Goal: Information Seeking & Learning: Learn about a topic

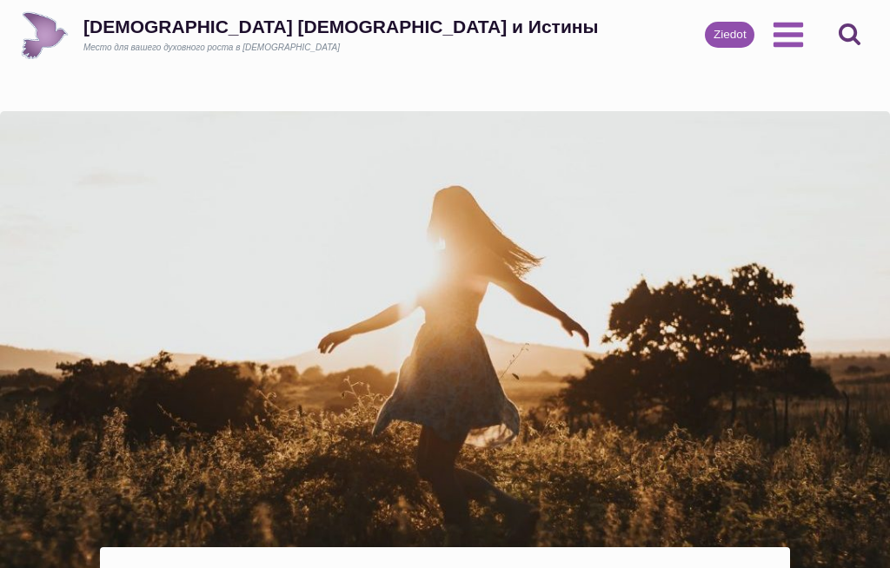
scroll to position [2016, 83]
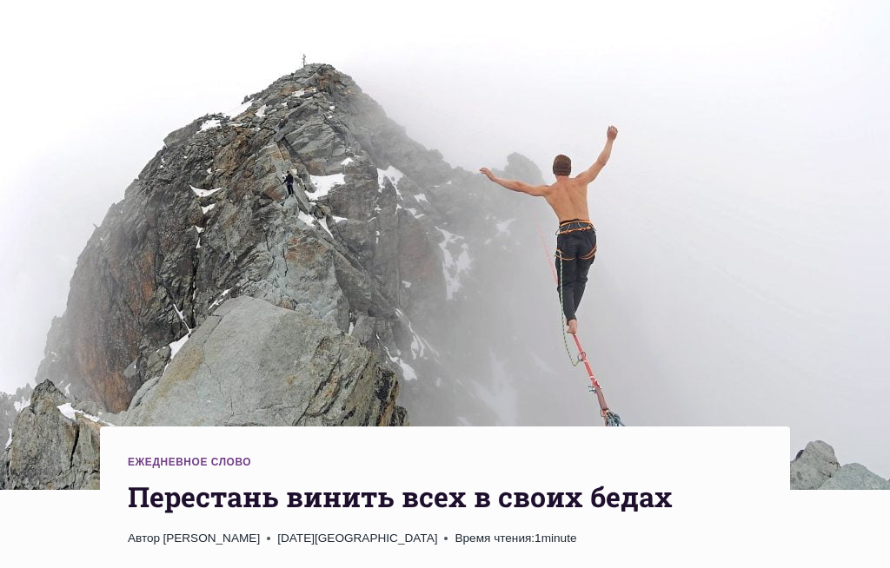
scroll to position [211, 0]
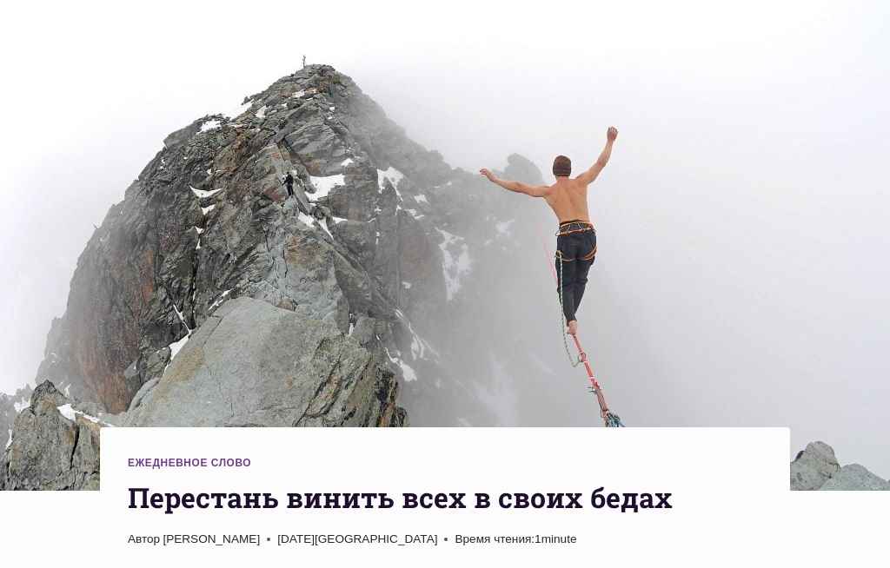
click at [156, 106] on img at bounding box center [445, 196] width 890 height 592
click at [58, 11] on img at bounding box center [445, 196] width 890 height 592
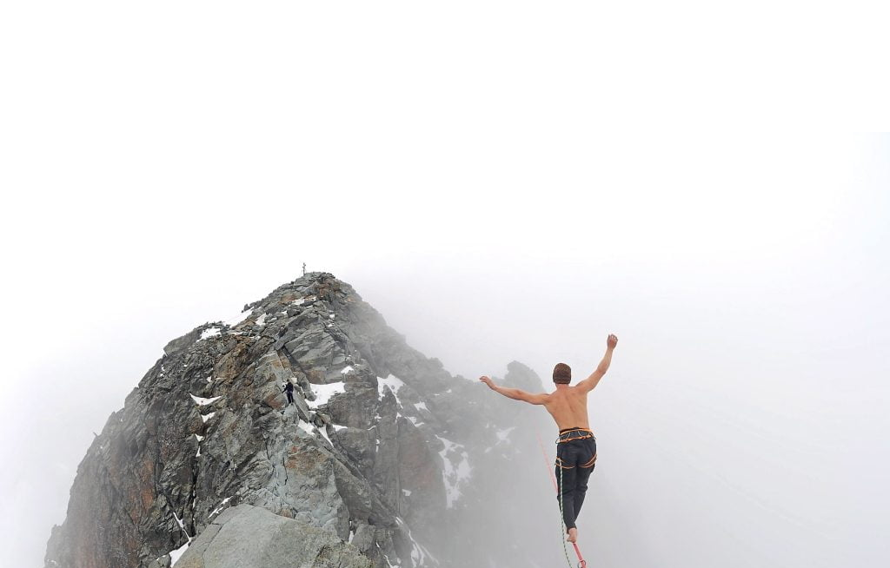
scroll to position [0, 0]
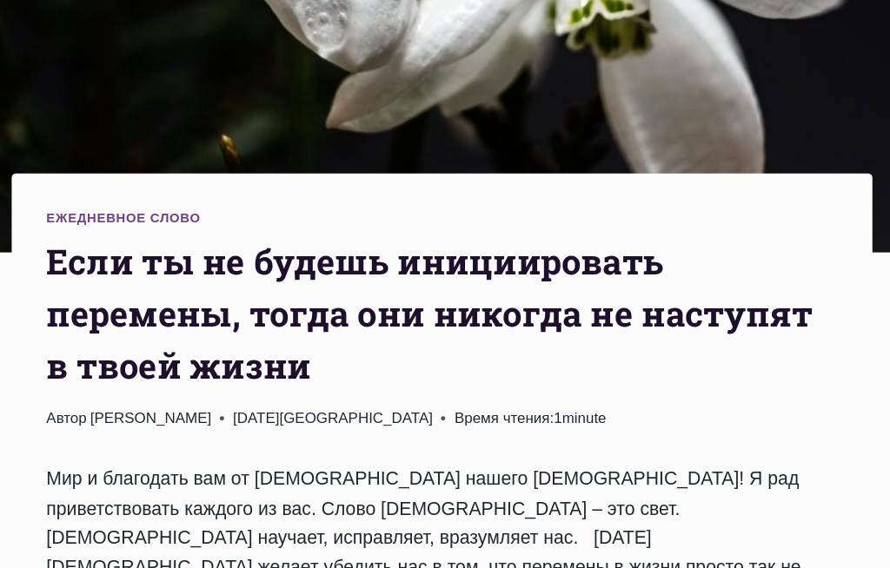
scroll to position [400, 0]
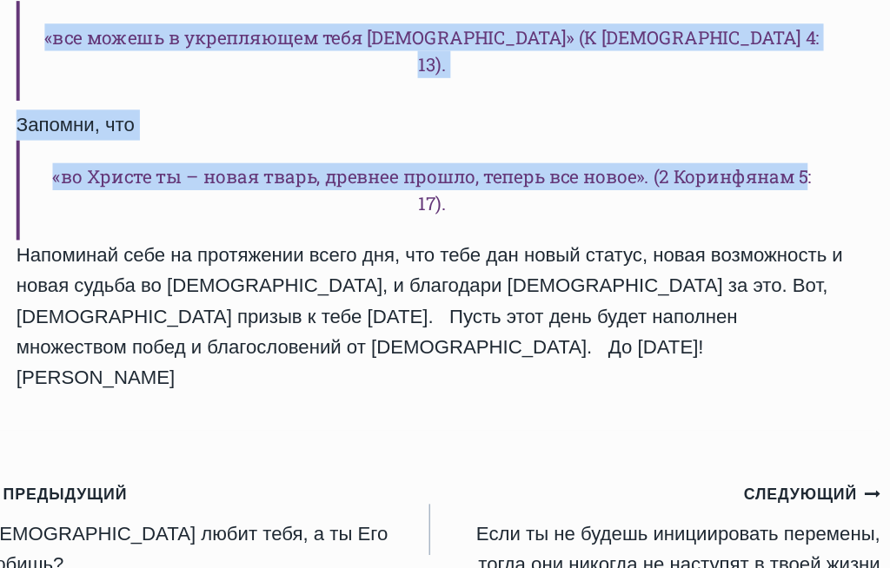
scroll to position [1362, 0]
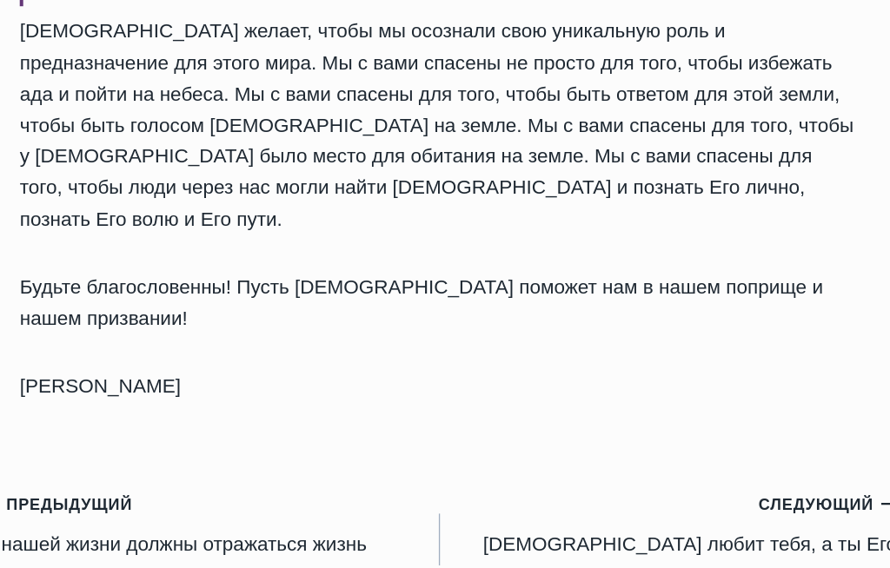
scroll to position [1909, 0]
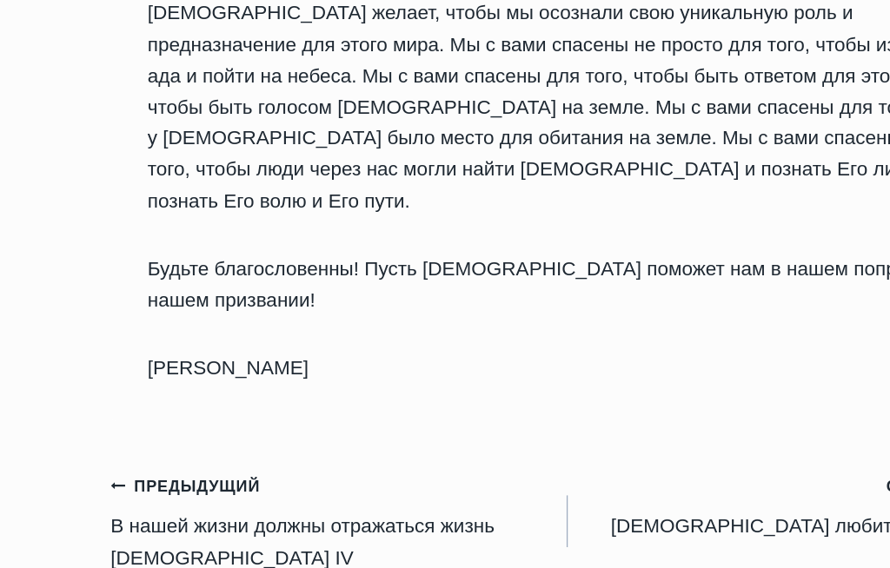
click at [100, 455] on icon "Предыдущий" at bounding box center [106, 461] width 12 height 12
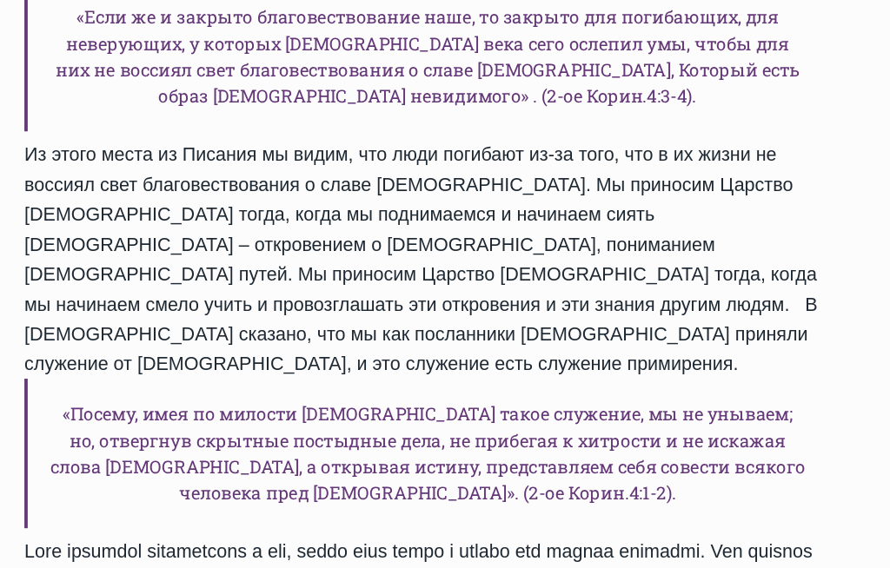
scroll to position [1051, 0]
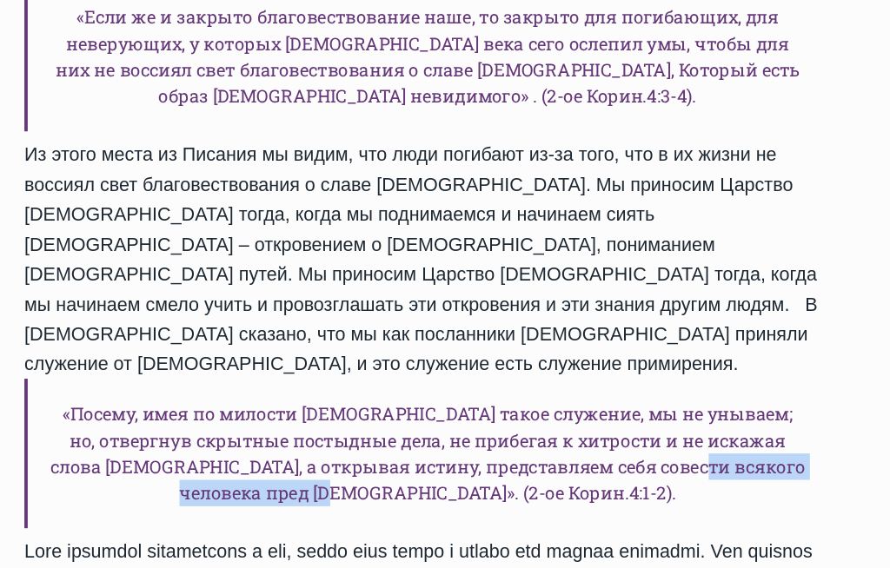
click at [555, 371] on h6 "«Посему, имея по милости [DEMOGRAPHIC_DATA] такое служение, мы не унываем; но, …" at bounding box center [445, 430] width 634 height 118
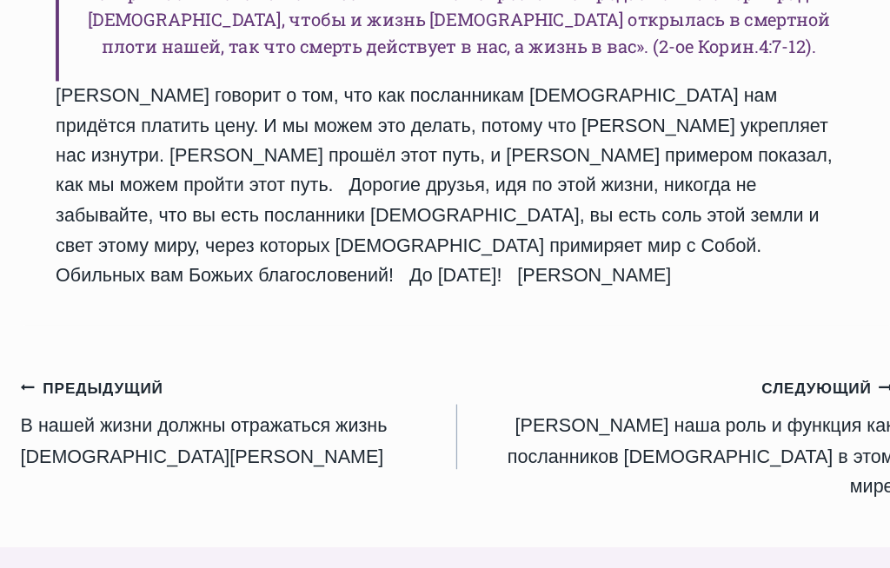
scroll to position [1943, 0]
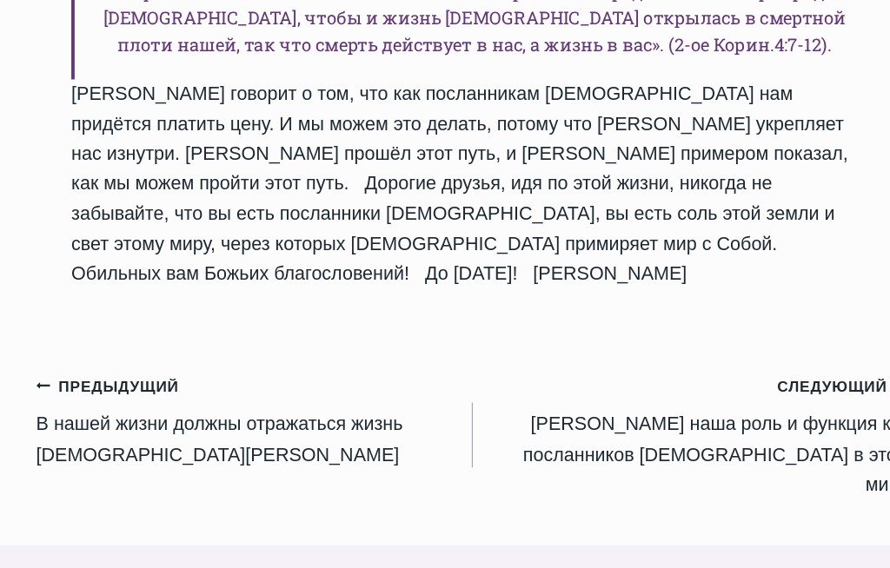
click at [100, 374] on icon "Записи" at bounding box center [105, 376] width 11 height 5
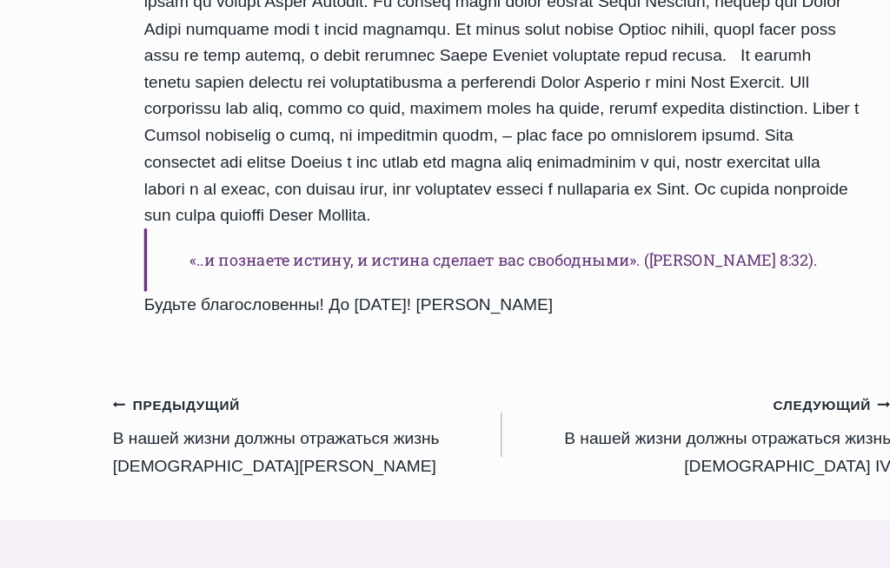
scroll to position [1376, 0]
click at [96, 321] on div "Ежедневное слово B нашей жизни должны отражаться жизнь Христа III Автор Пастор …" at bounding box center [445, 19] width 732 height 2568
click at [104, 357] on icon "Записи" at bounding box center [105, 359] width 11 height 5
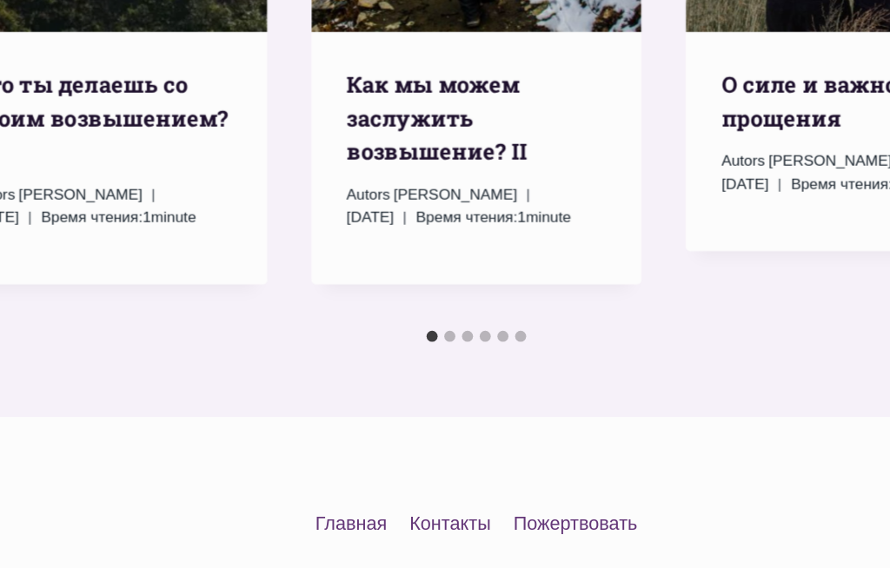
scroll to position [2402, 0]
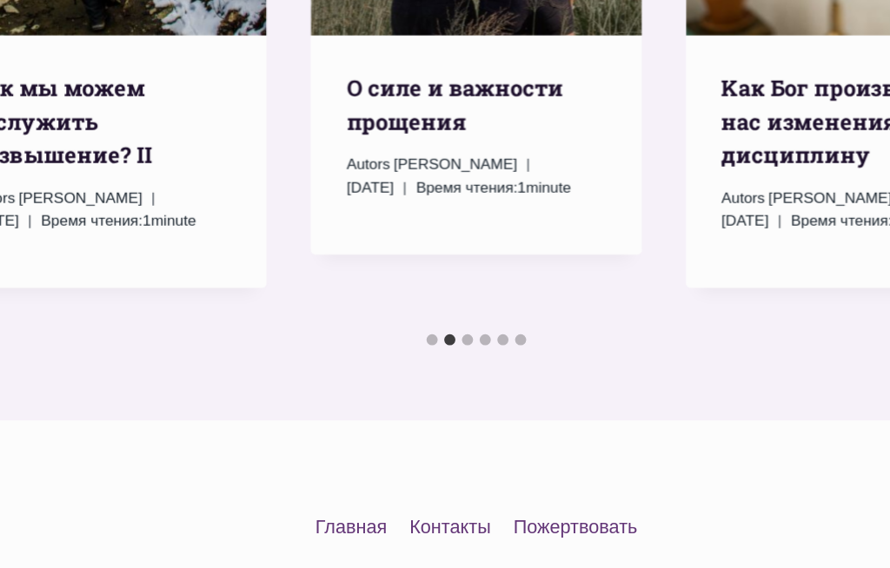
click at [455, 209] on span "Autors Пастор Руфус Аджибойе" at bounding box center [418, 198] width 151 height 19
click at [471, 228] on div "Autors Пастор Руфус Аджибойе 2025-Июль-22 2015-Июнь-30 Время чтения: 1 minute" at bounding box center [445, 208] width 204 height 38
click at [480, 269] on div "Ежедневное слово O силе и важности прощения Autors Пастор Руфус Аджибойе 2025-И…" at bounding box center [445, 183] width 260 height 172
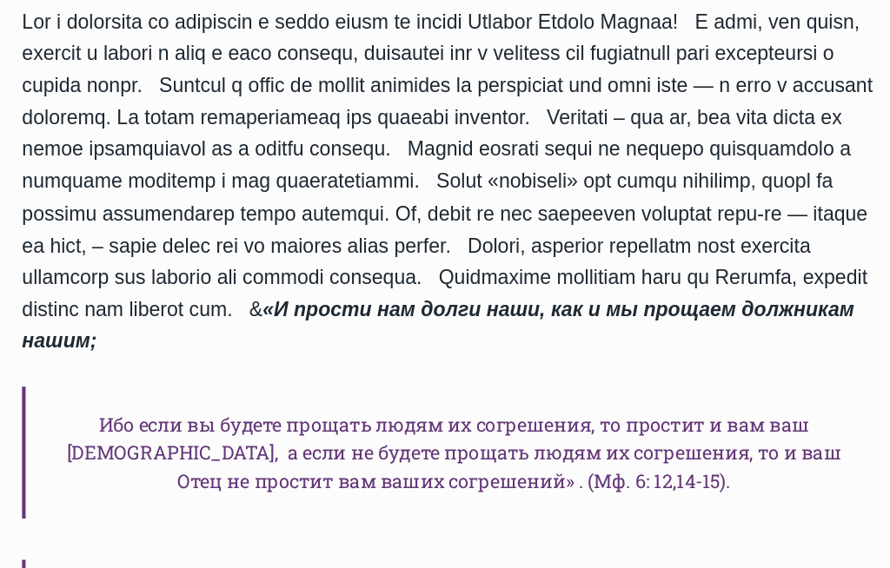
scroll to position [594, 0]
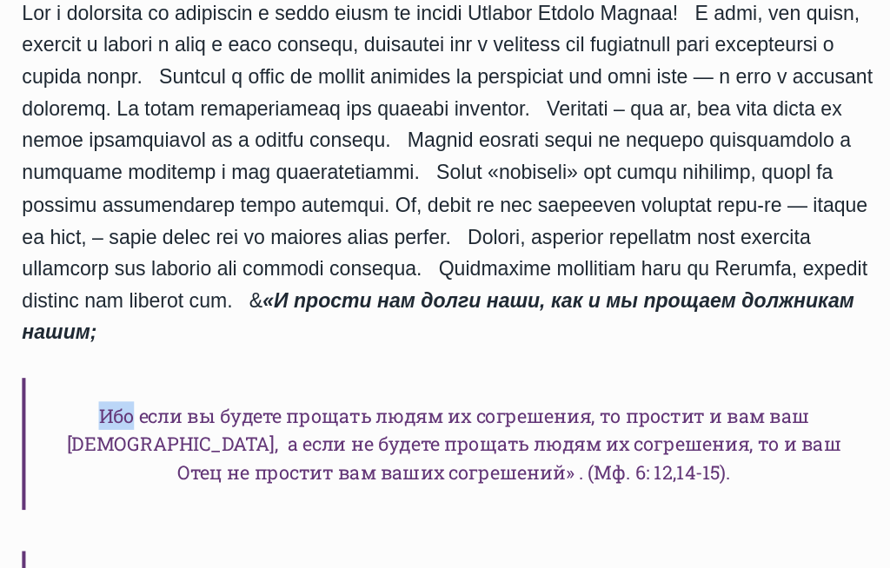
click at [527, 384] on h6 "Ибо если вы будете прощать людям их согрешения, то простит и вам ваш [DEMOGRAPH…" at bounding box center [445, 432] width 634 height 97
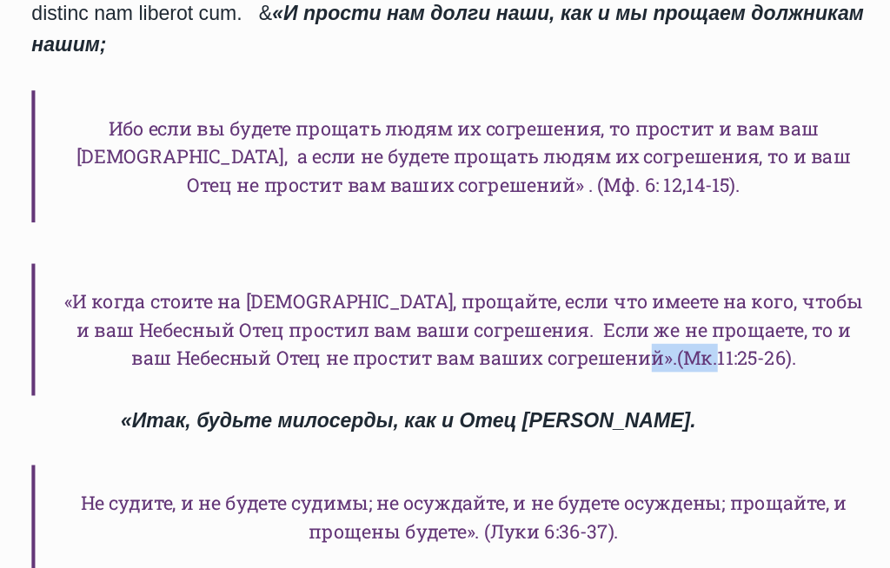
scroll to position [815, 0]
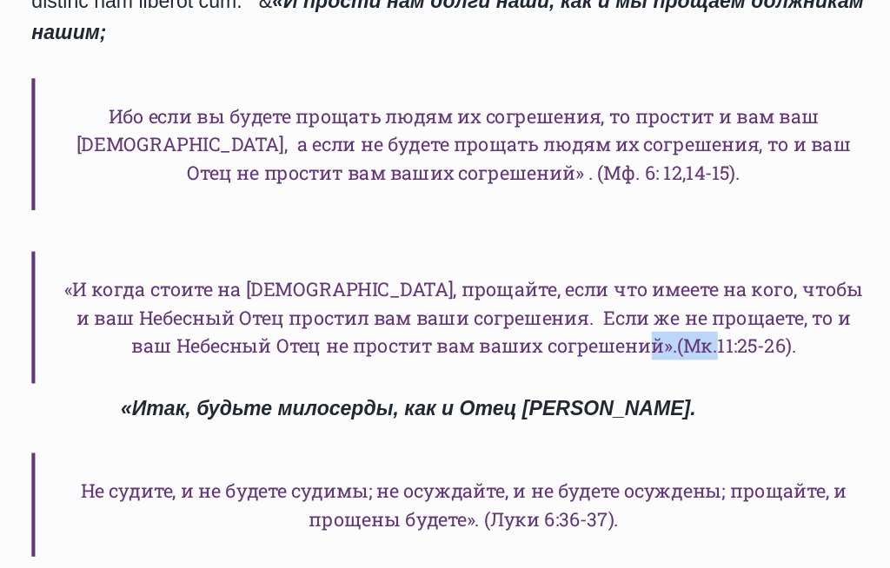
click at [544, 302] on h6 "«И когда стоите на [DEMOGRAPHIC_DATA], прощайте, если что имеете на кого, чтобы…" at bounding box center [445, 339] width 634 height 97
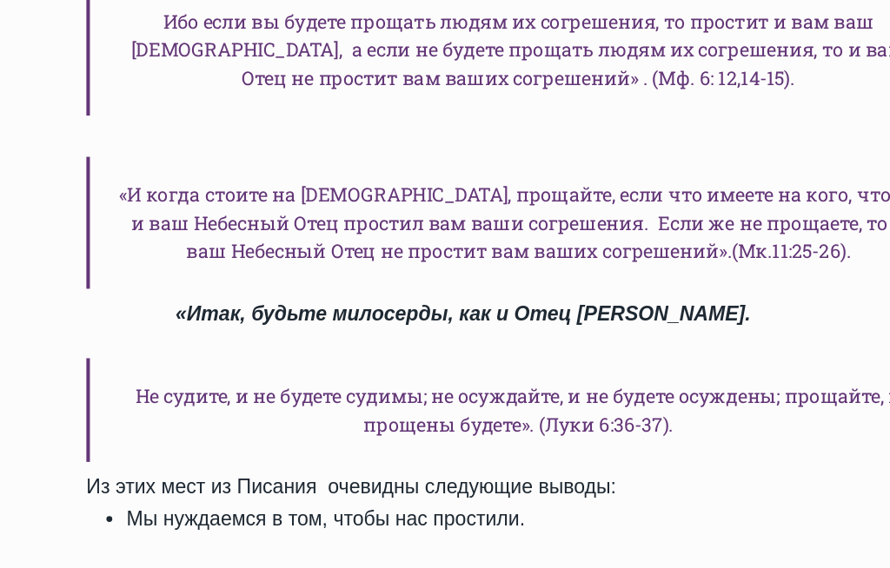
scroll to position [886, 0]
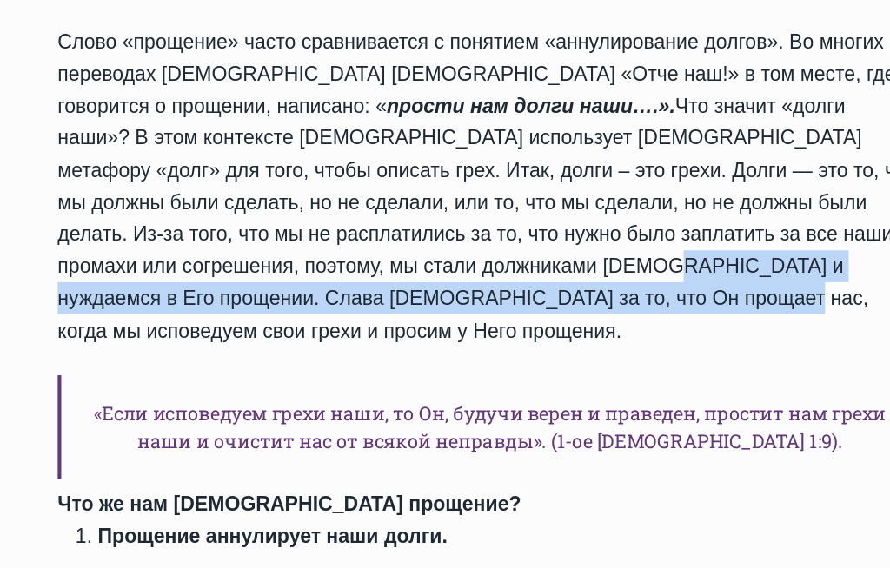
scroll to position [1589, 0]
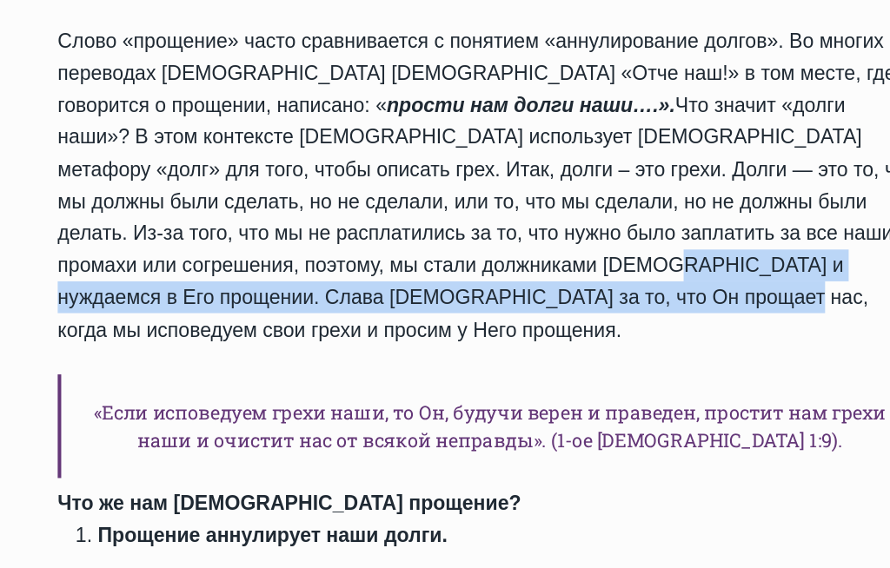
click at [524, 381] on h6 "«Если исповедуем грехи наши, то Он, будучи верен и праведен, простит нам грехи …" at bounding box center [445, 419] width 634 height 76
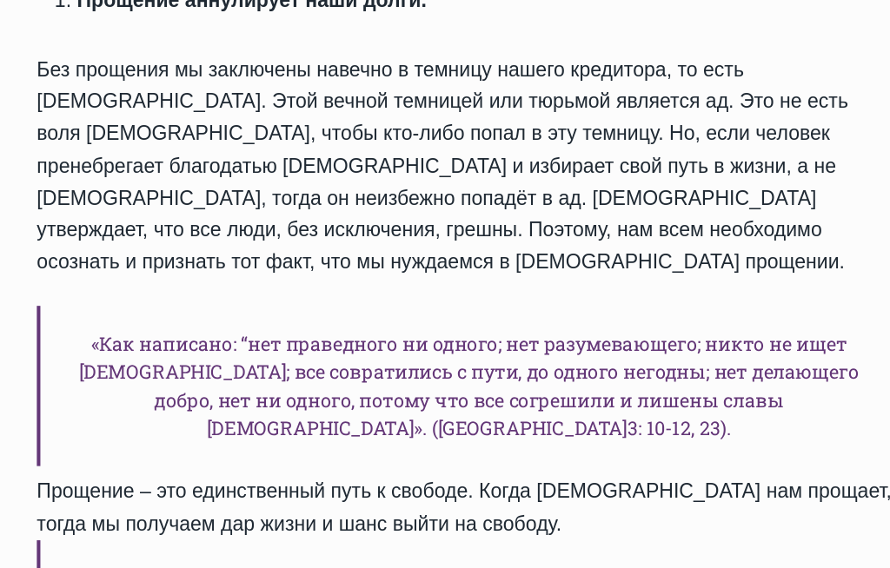
scroll to position [1991, 0]
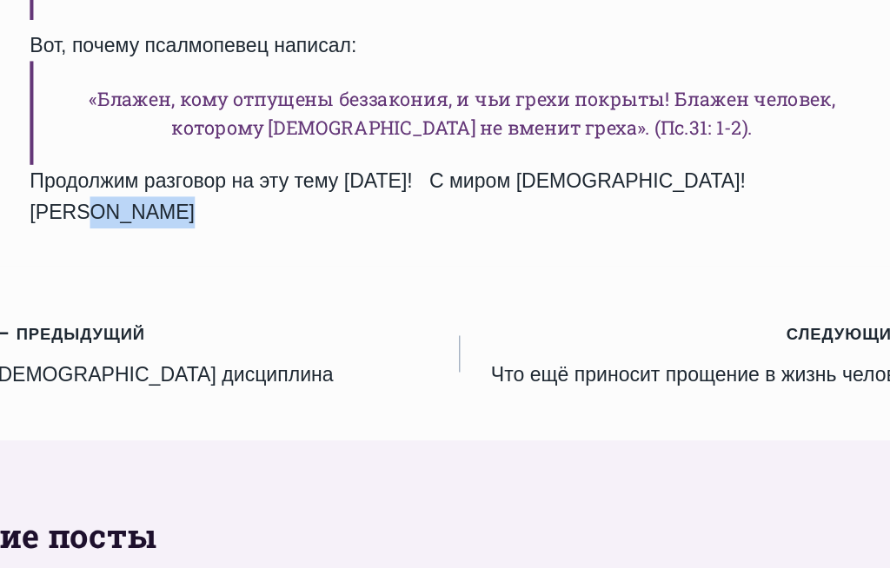
scroll to position [2467, 0]
